Goal: Transaction & Acquisition: Subscribe to service/newsletter

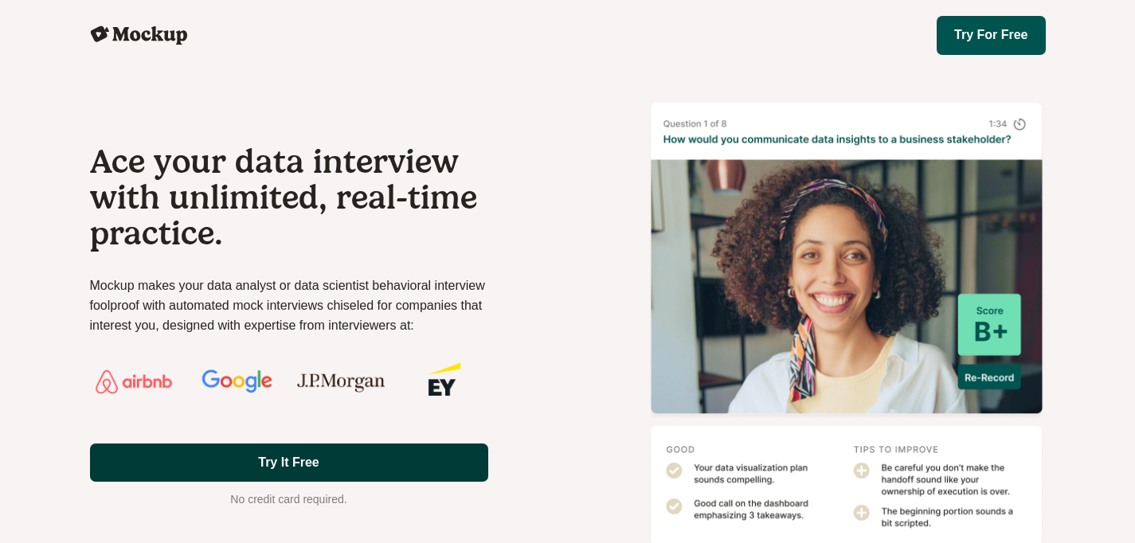
click at [332, 472] on link "Try It Free" at bounding box center [289, 463] width 398 height 39
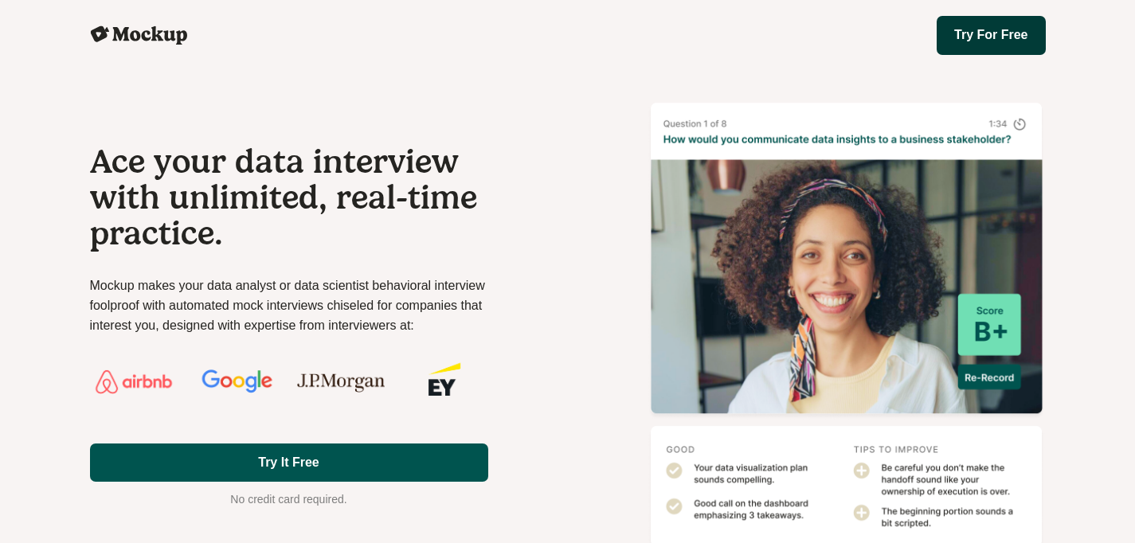
click at [1001, 39] on link "Try For Free" at bounding box center [991, 35] width 108 height 39
